Goal: Find specific page/section: Find specific page/section

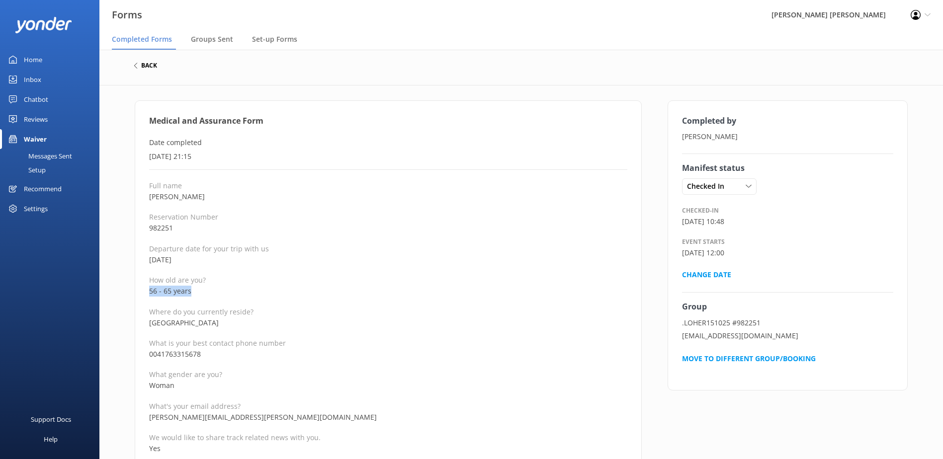
click at [143, 63] on h6 "back" at bounding box center [149, 66] width 16 height 6
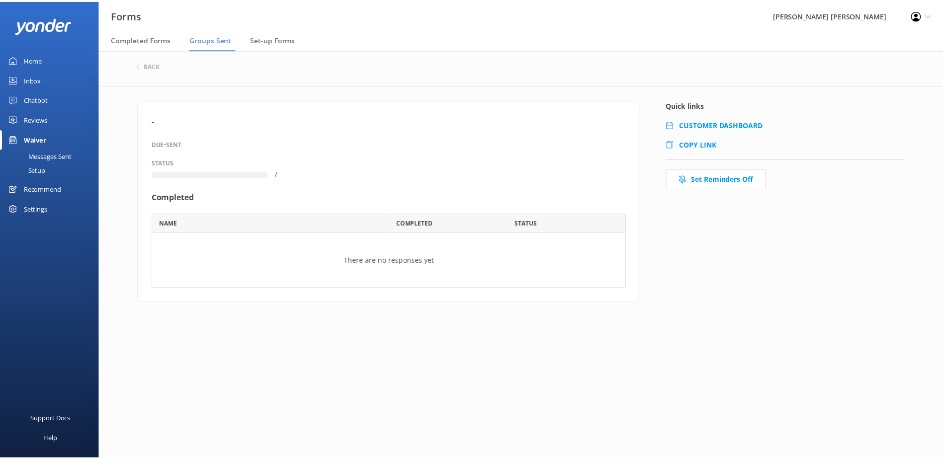
scroll to position [53, 471]
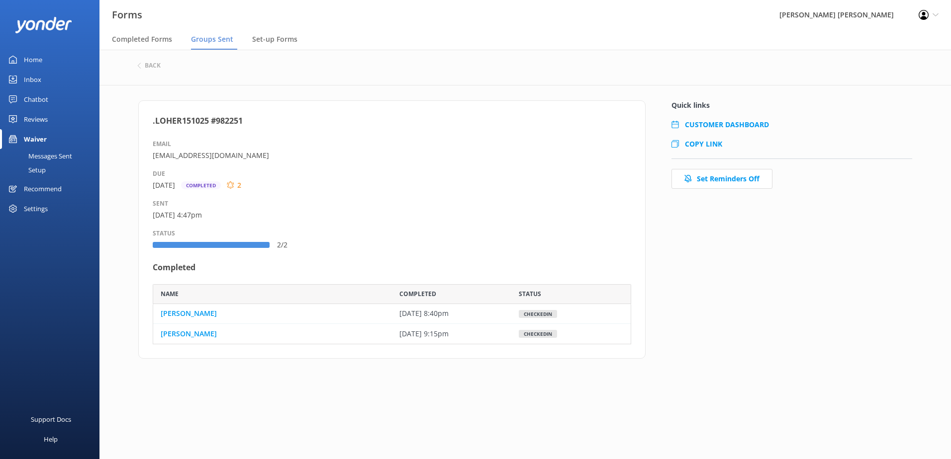
click at [153, 70] on div "back" at bounding box center [525, 66] width 776 height 13
click at [152, 66] on h6 "back" at bounding box center [153, 66] width 16 height 6
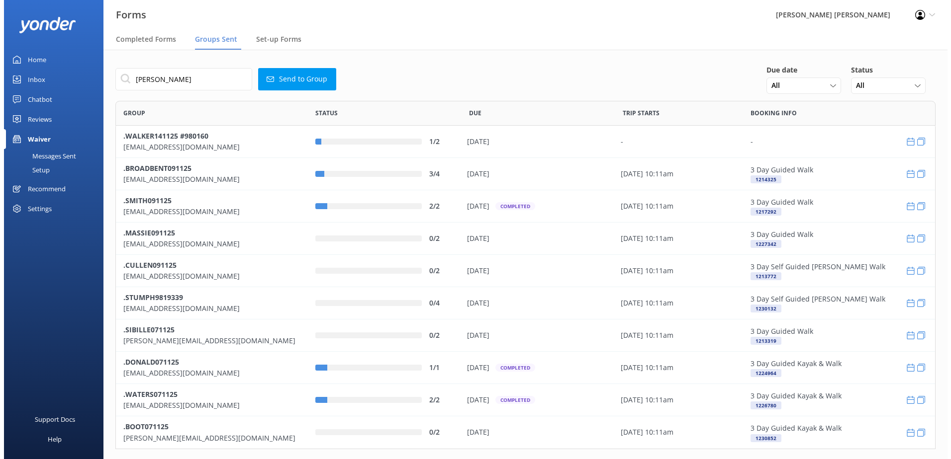
scroll to position [341, 812]
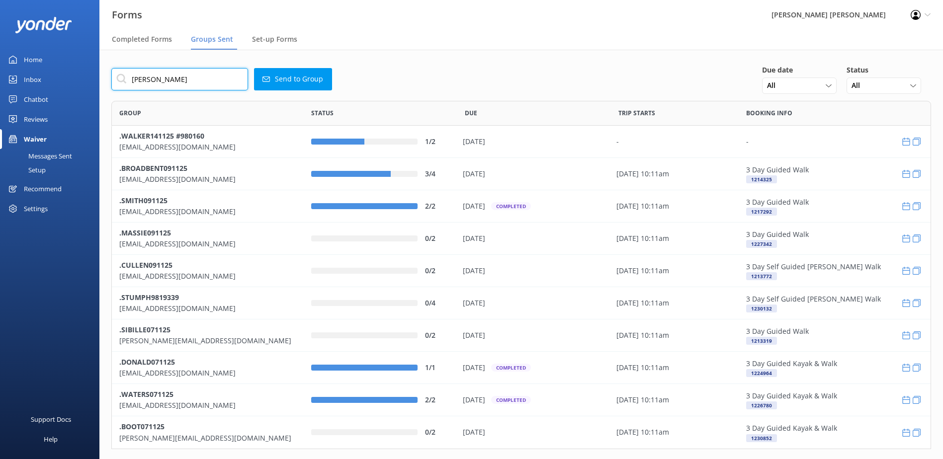
drag, startPoint x: 176, startPoint y: 81, endPoint x: 89, endPoint y: 70, distance: 86.6
click at [89, 70] on div "Forms [PERSON_NAME] [PERSON_NAME] Profile Settings Logout Completed Forms Group…" at bounding box center [471, 255] width 943 height 410
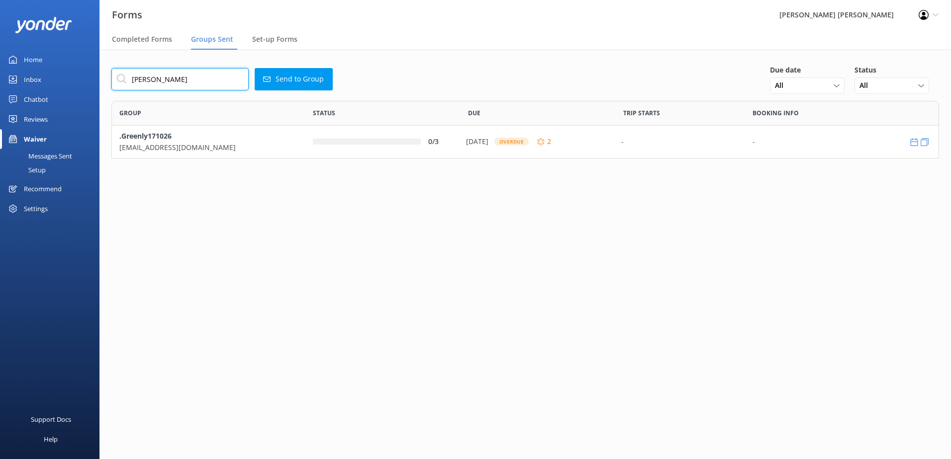
scroll to position [50, 820]
type input "[PERSON_NAME]"
